Goal: Find specific page/section: Find specific page/section

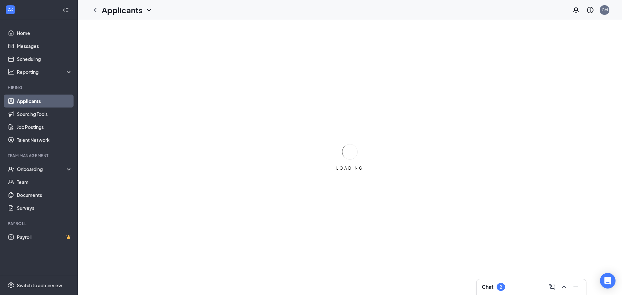
click at [515, 285] on div "Chat 2" at bounding box center [531, 287] width 99 height 10
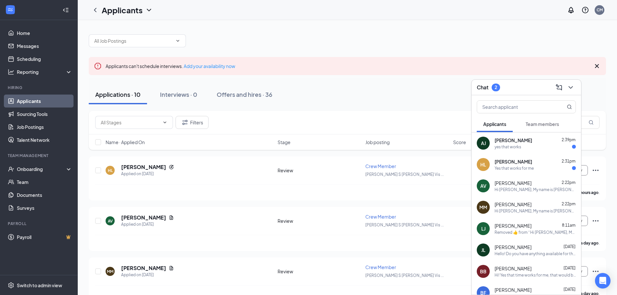
click at [539, 148] on div "yes that works" at bounding box center [535, 147] width 81 height 6
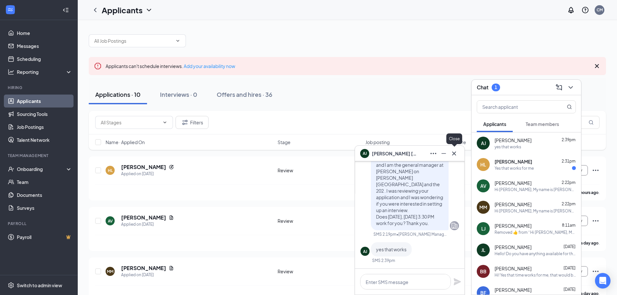
click at [456, 154] on icon "Cross" at bounding box center [454, 154] width 8 height 8
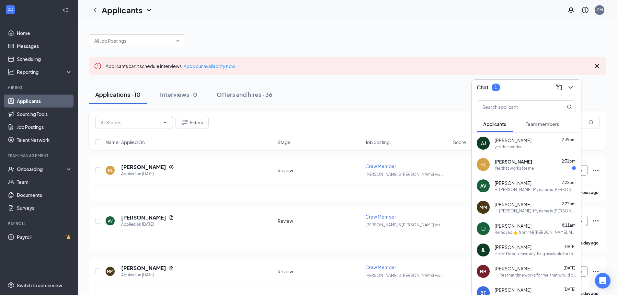
click at [527, 160] on div "[PERSON_NAME] 2:31pm" at bounding box center [535, 161] width 81 height 6
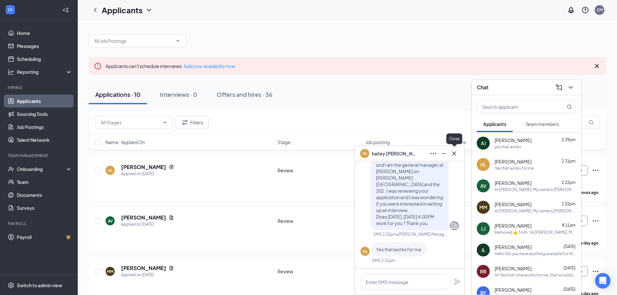
click at [456, 153] on icon "Cross" at bounding box center [454, 154] width 8 height 8
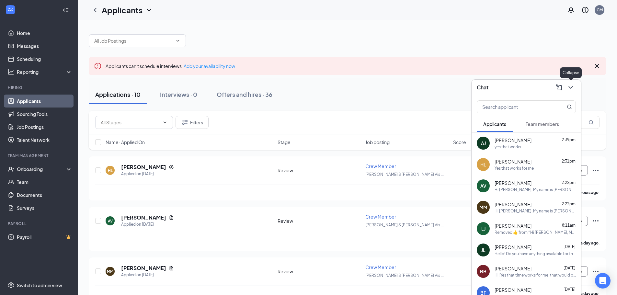
click at [572, 91] on button at bounding box center [571, 87] width 10 height 10
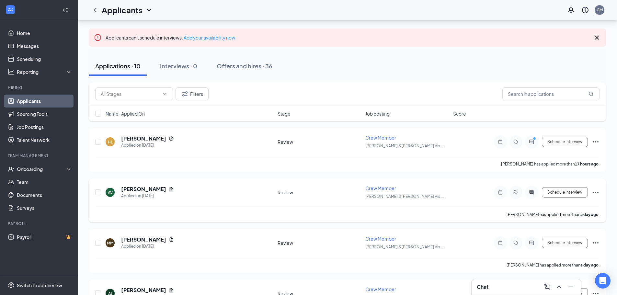
scroll to position [32, 0]
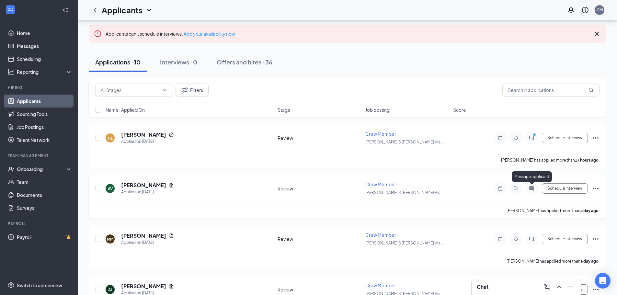
click at [529, 189] on icon "ActiveChat" at bounding box center [532, 188] width 8 height 5
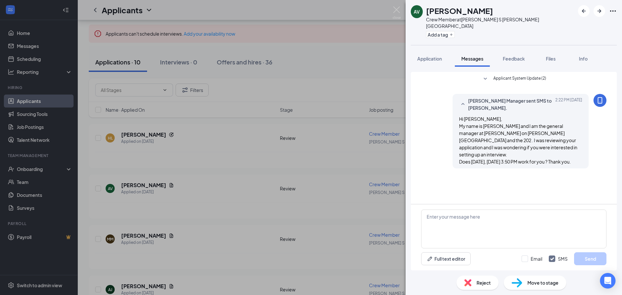
click at [317, 178] on div "AV [PERSON_NAME] Crew Member at [PERSON_NAME] S [PERSON_NAME] Vista Add a tag A…" at bounding box center [311, 147] width 622 height 295
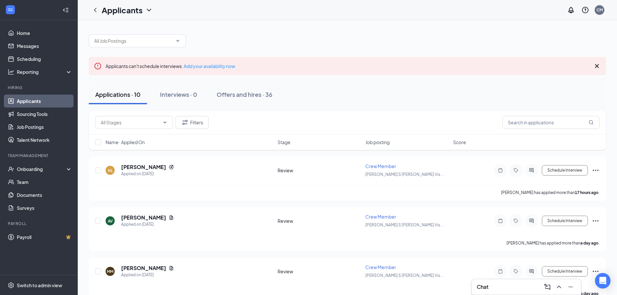
click at [22, 98] on link "Applicants" at bounding box center [44, 101] width 55 height 13
